Goal: Information Seeking & Learning: Learn about a topic

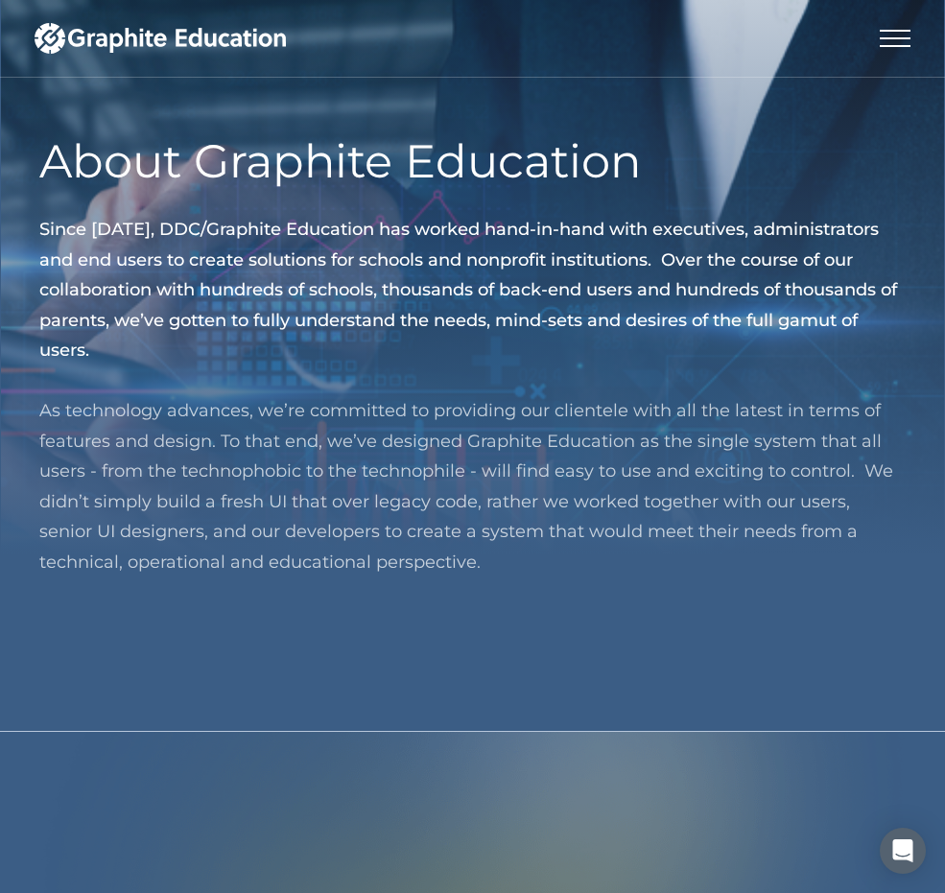
click at [892, 39] on div "menu" at bounding box center [895, 38] width 31 height 77
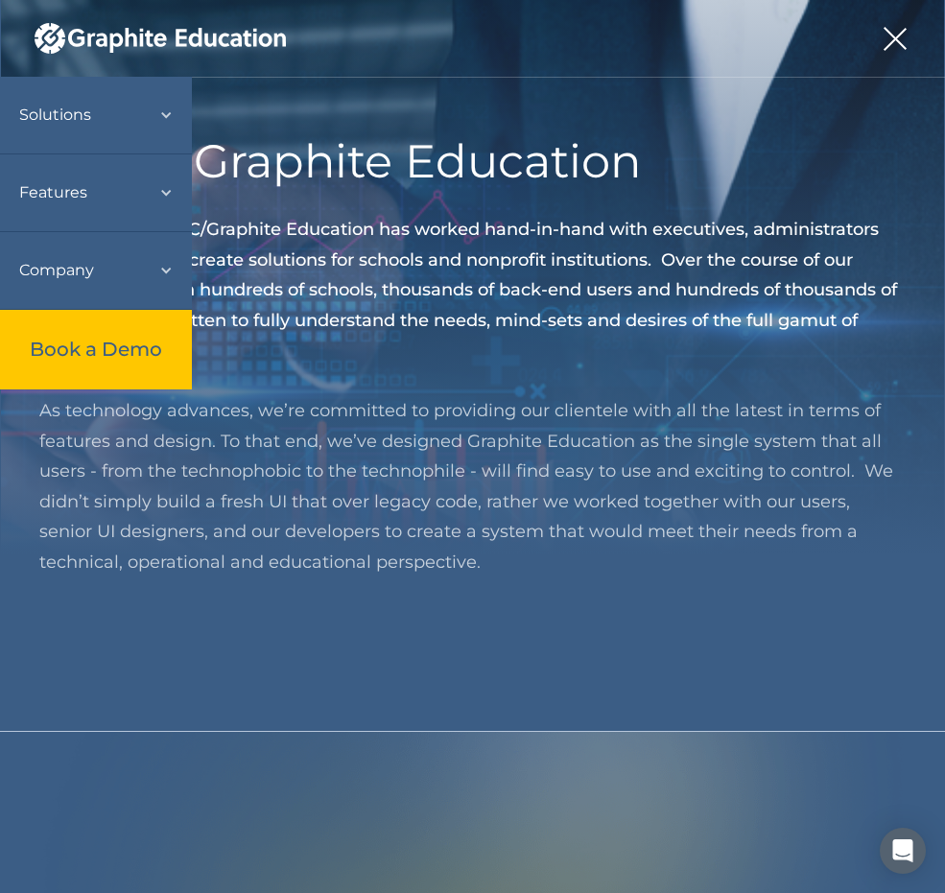
click at [65, 40] on img "home" at bounding box center [160, 38] width 251 height 31
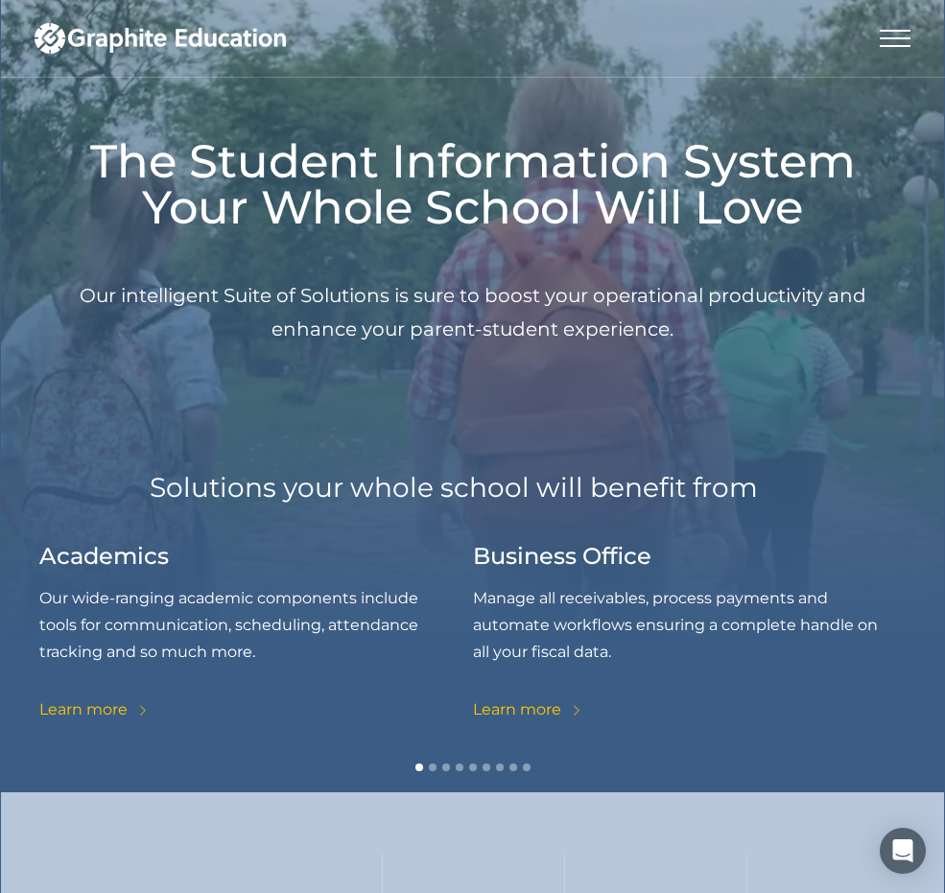
click at [891, 45] on div "menu" at bounding box center [895, 46] width 31 height 2
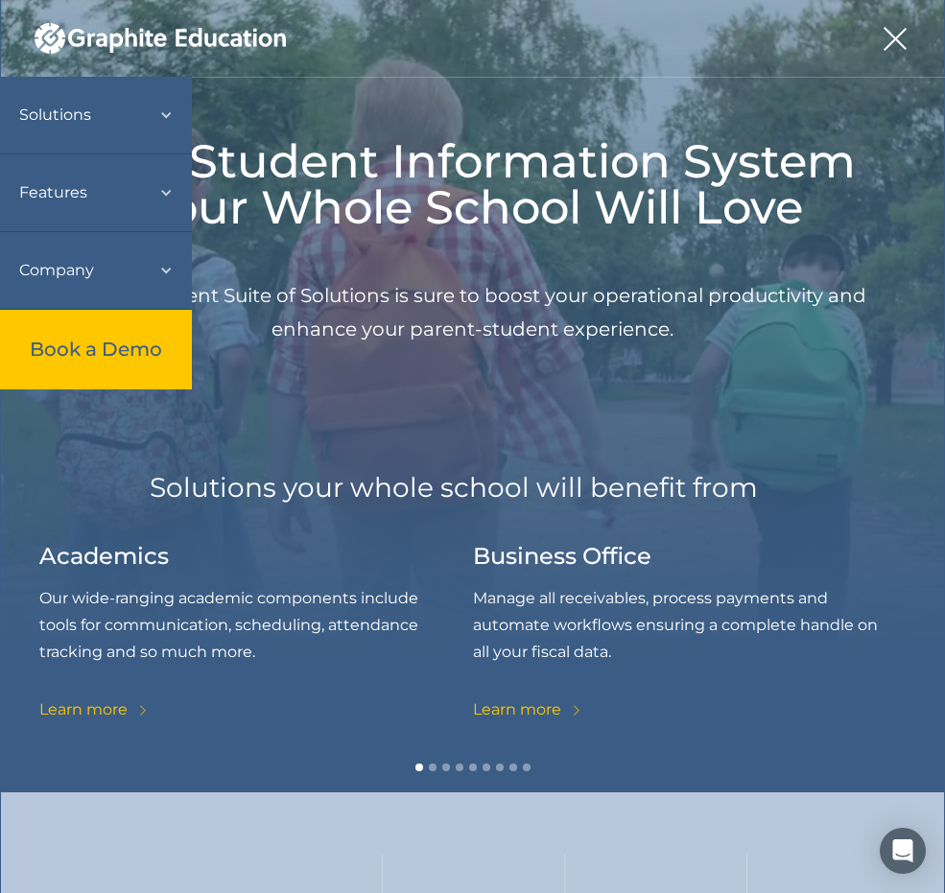
click at [153, 202] on div "Features" at bounding box center [86, 193] width 134 height 38
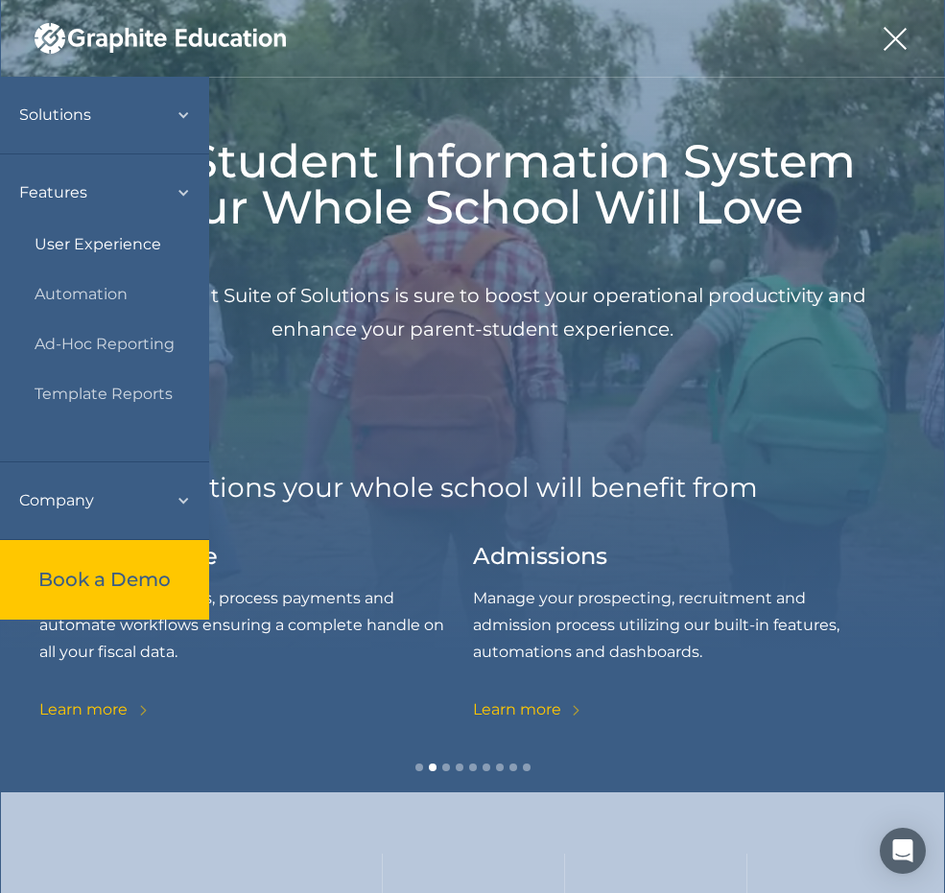
click at [136, 245] on link "User Experience" at bounding box center [98, 244] width 127 height 27
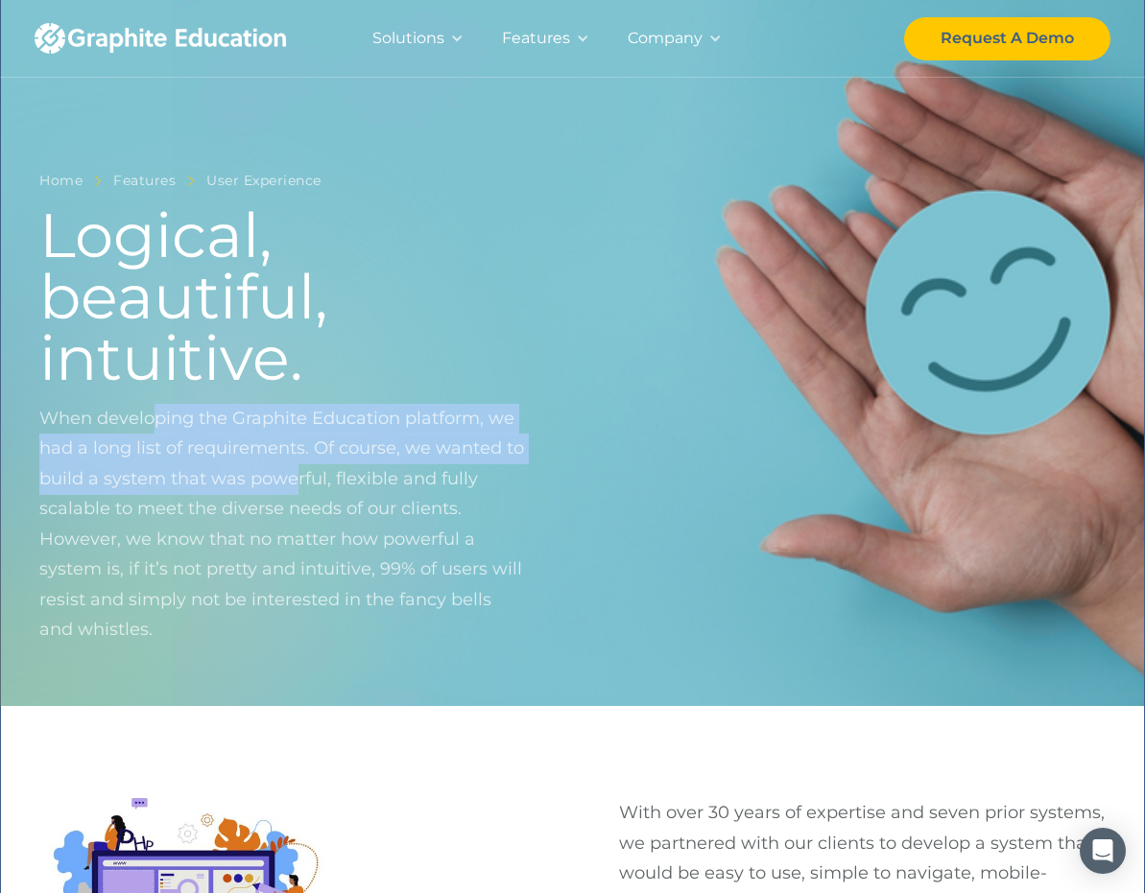
drag, startPoint x: 148, startPoint y: 432, endPoint x: 295, endPoint y: 481, distance: 154.8
click at [295, 481] on p "When developing the Graphite Education platform, we had a long list of requirem…" at bounding box center [283, 540] width 488 height 273
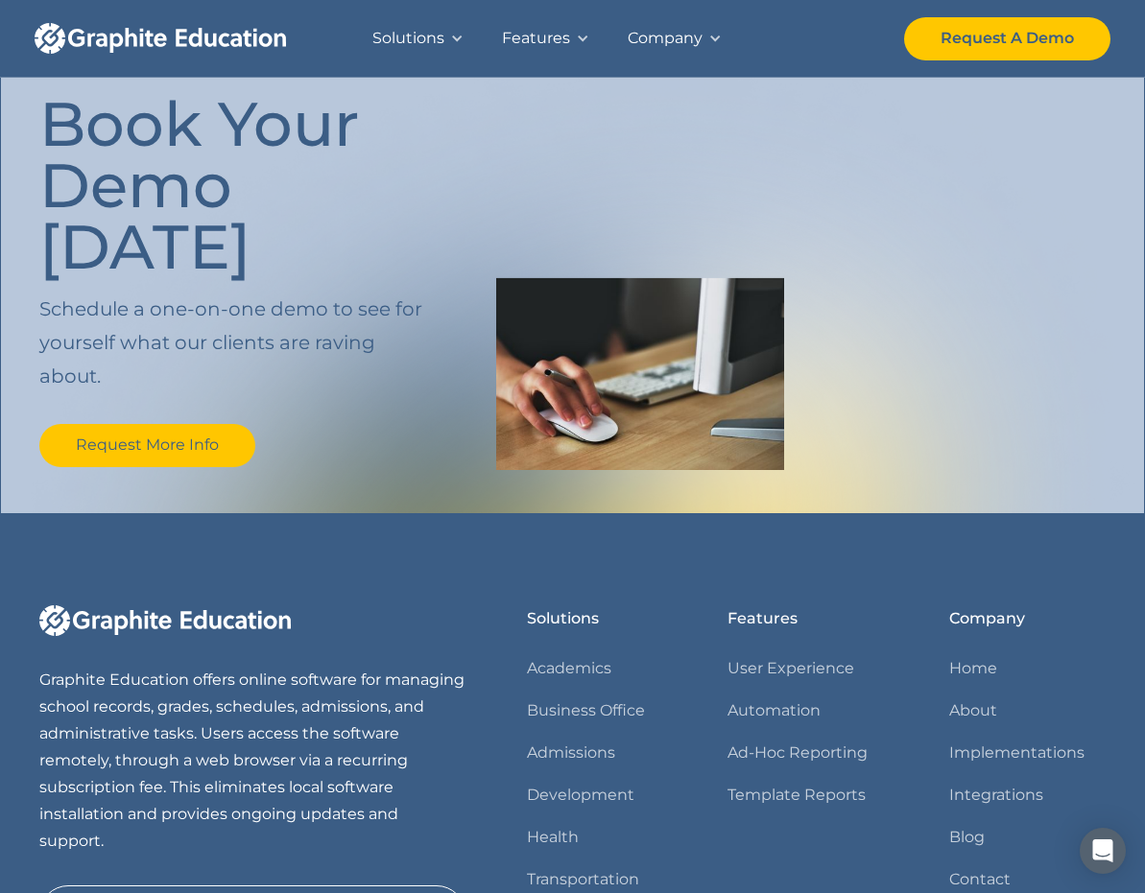
scroll to position [2055, 0]
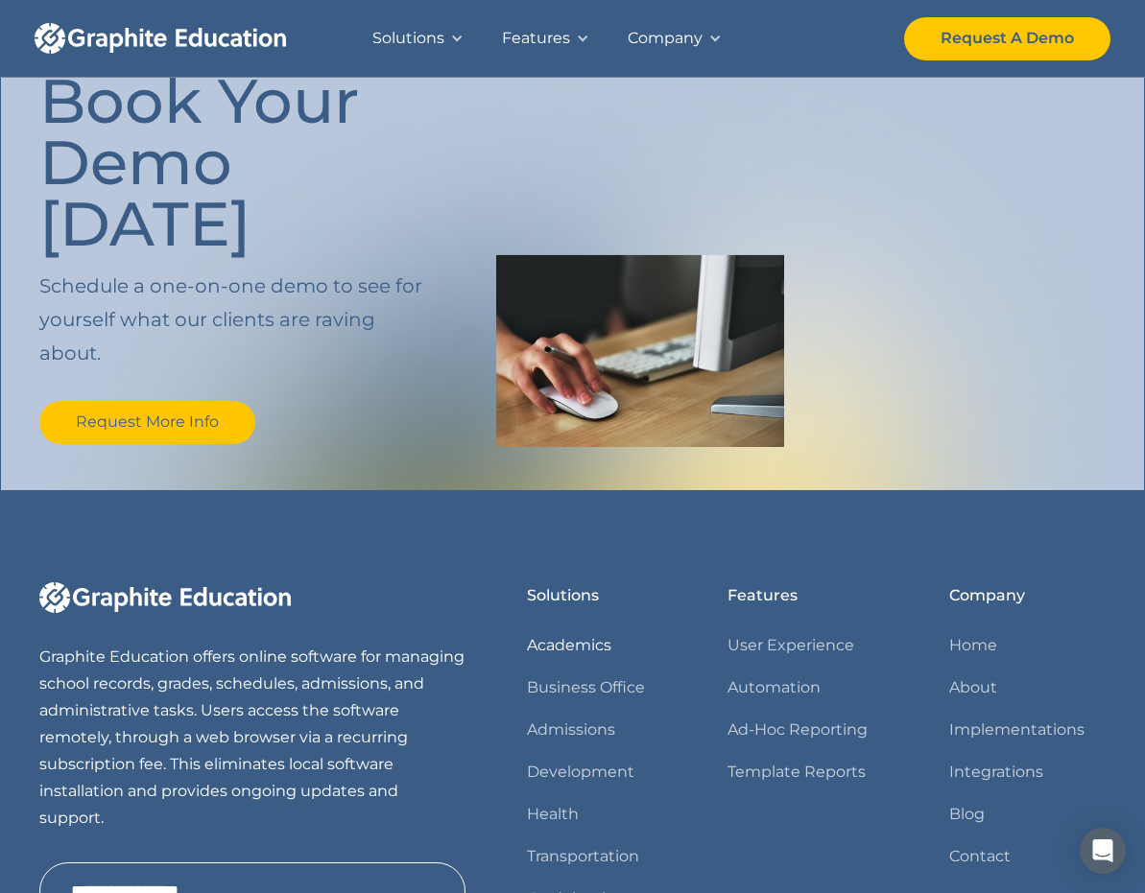
click at [534, 632] on link "Academics" at bounding box center [569, 645] width 84 height 27
